Goal: Information Seeking & Learning: Learn about a topic

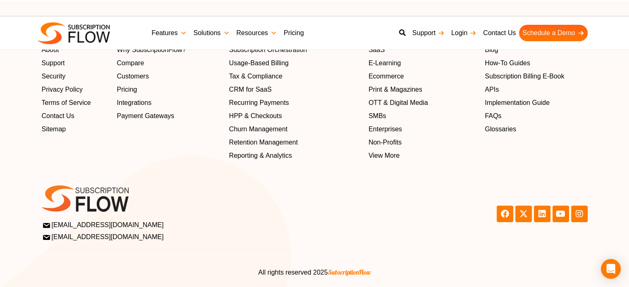
scroll to position [2748, 0]
